Goal: Communication & Community: Connect with others

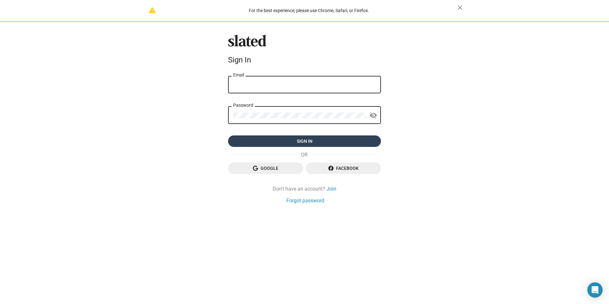
type input "[EMAIL_ADDRESS][DOMAIN_NAME]"
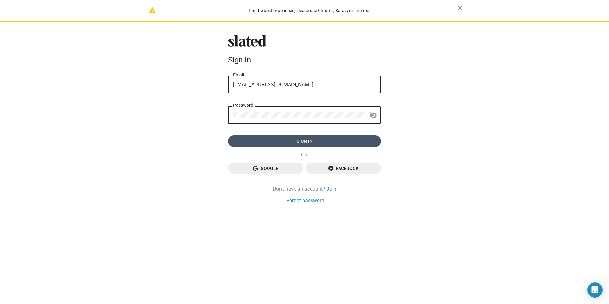
click at [298, 143] on span "Sign in" at bounding box center [304, 140] width 143 height 11
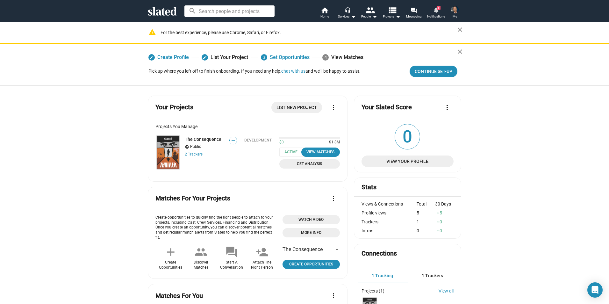
click at [438, 13] on mat-icon "notifications" at bounding box center [436, 10] width 6 height 6
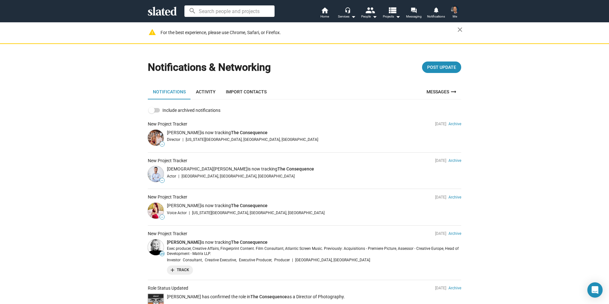
click at [151, 137] on img at bounding box center [156, 138] width 16 height 16
click at [154, 136] on img at bounding box center [156, 138] width 16 height 16
